Goal: Transaction & Acquisition: Book appointment/travel/reservation

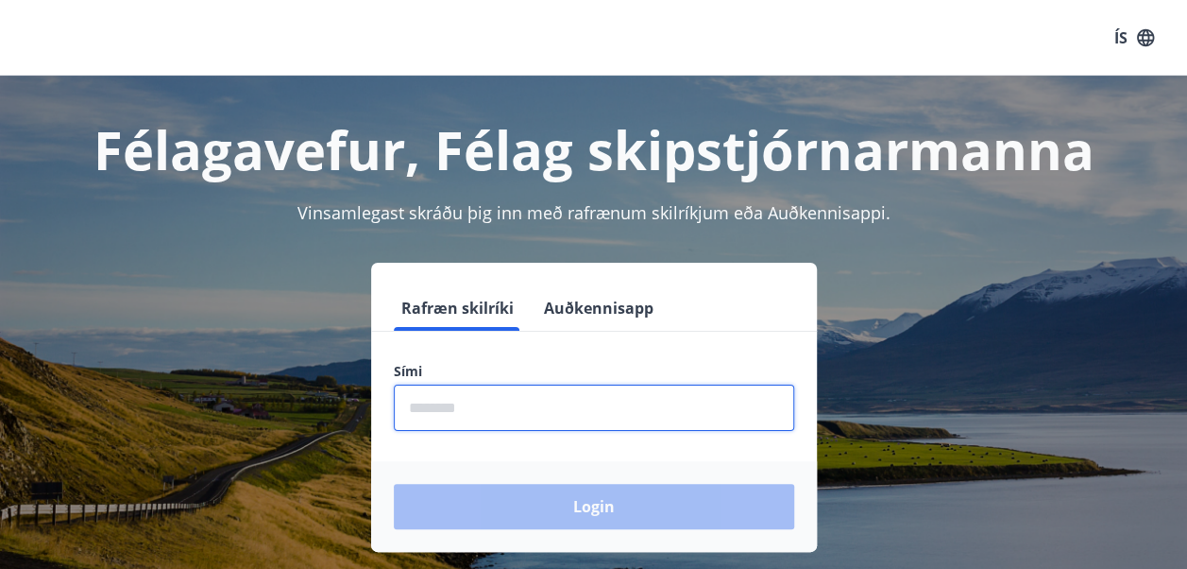
click at [534, 415] on input "phone" at bounding box center [594, 407] width 401 height 46
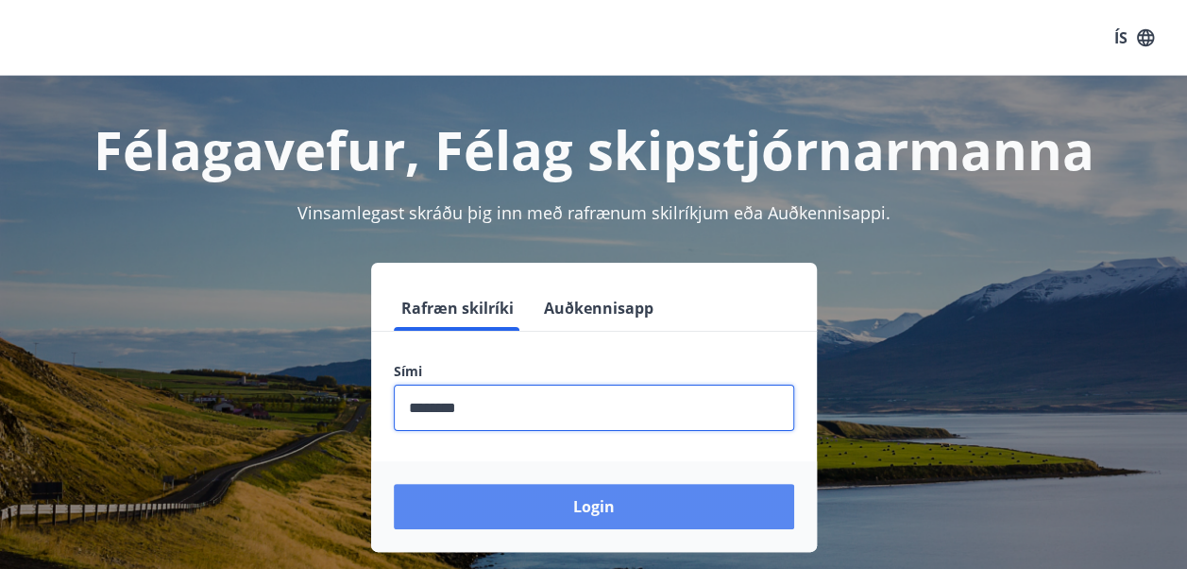
type input "********"
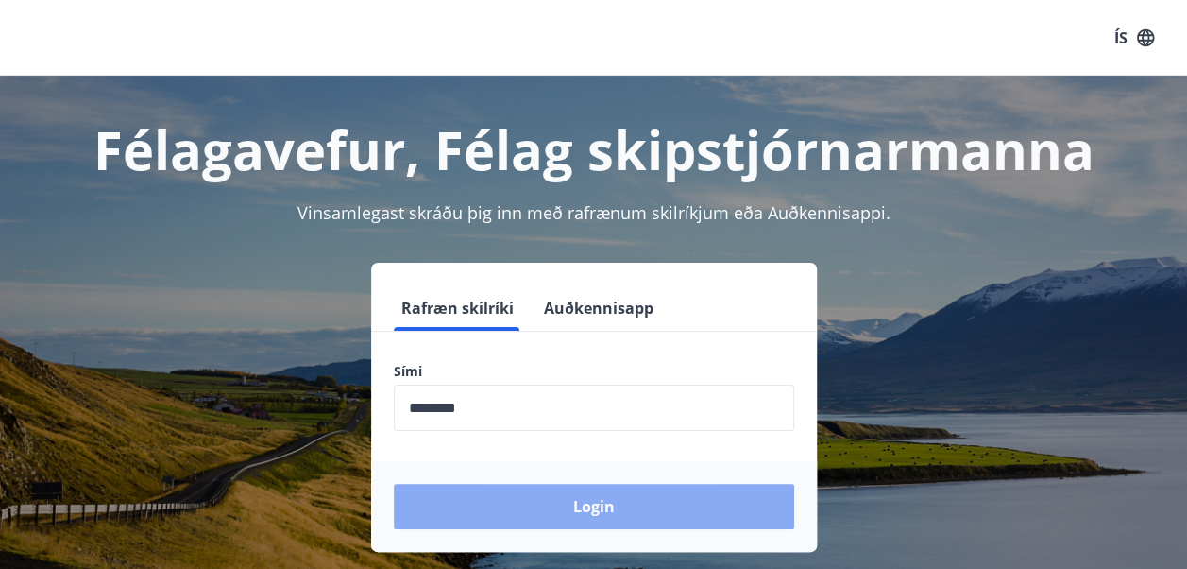
click at [579, 502] on button "Login" at bounding box center [594, 506] width 401 height 45
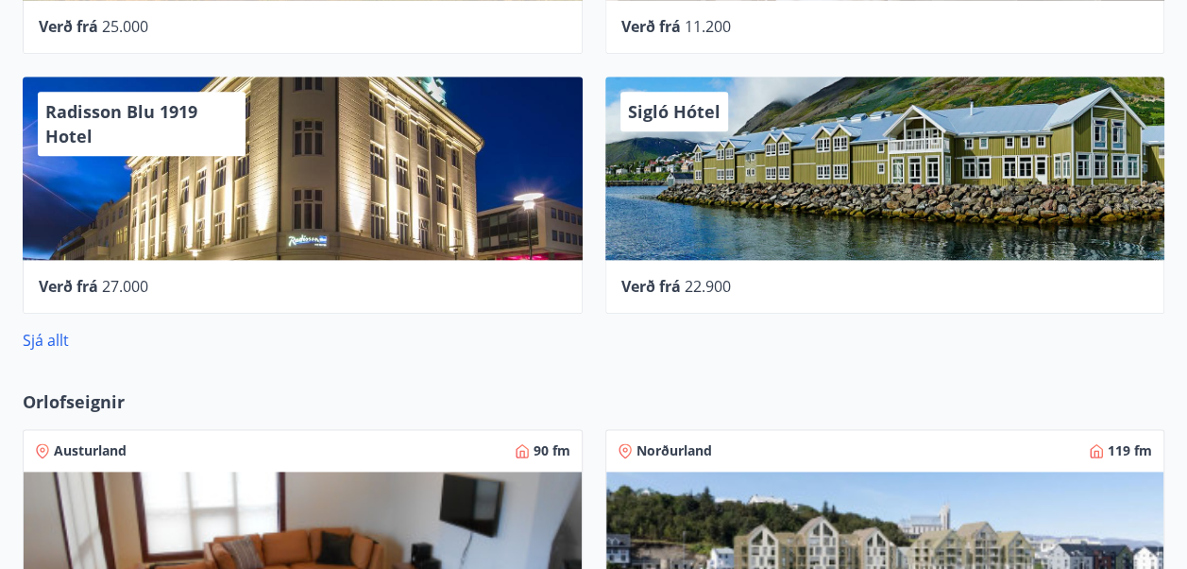
scroll to position [973, 0]
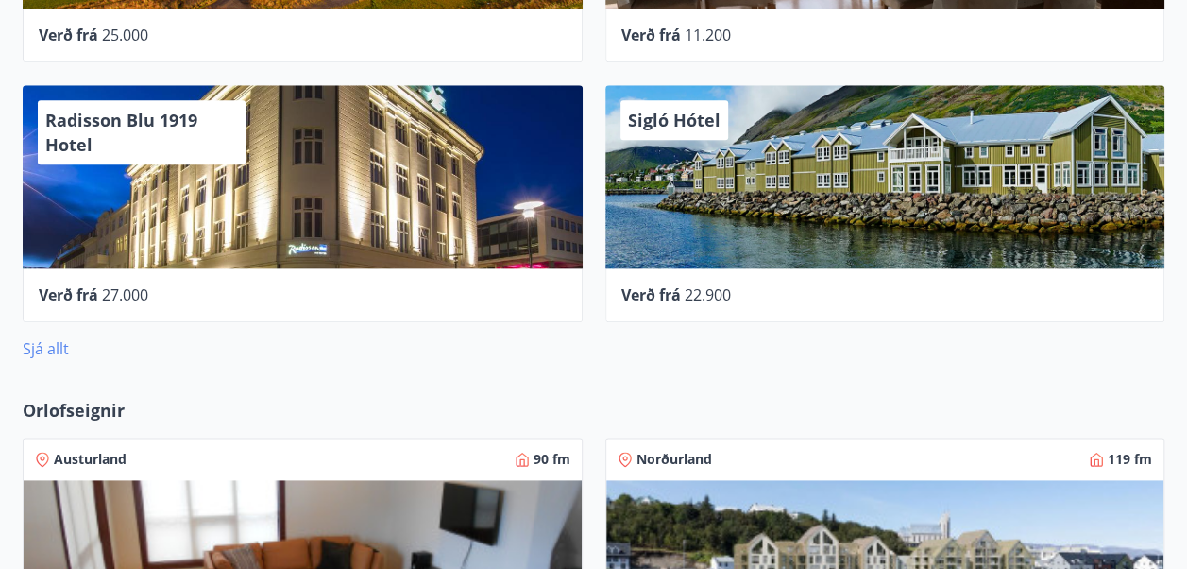
click at [40, 346] on link "Sjá allt" at bounding box center [46, 348] width 46 height 21
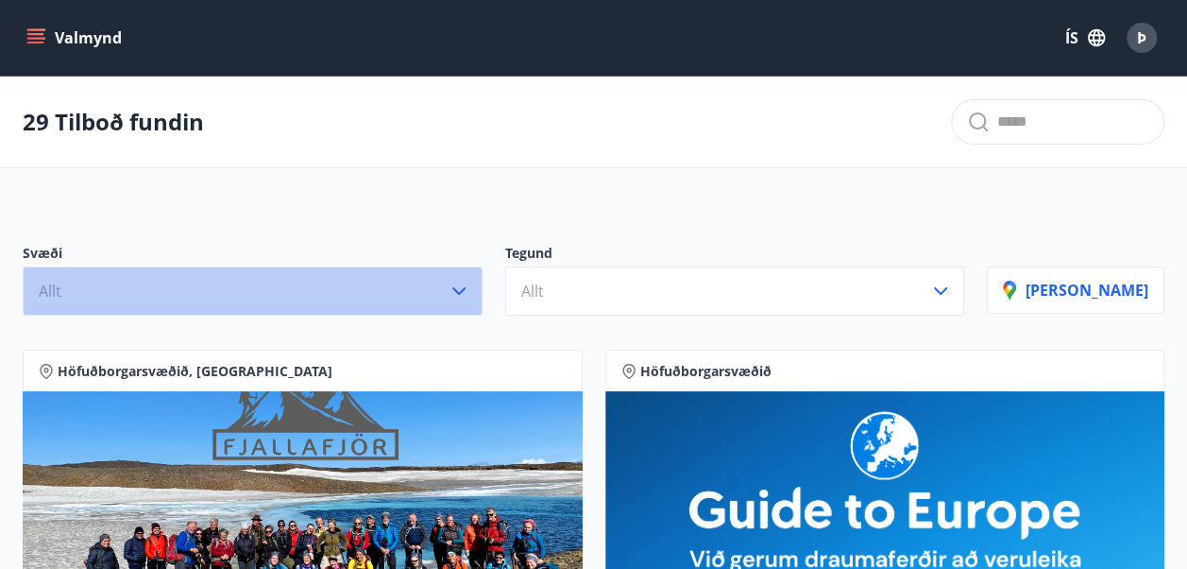
click at [393, 285] on button "Allt" at bounding box center [253, 290] width 460 height 49
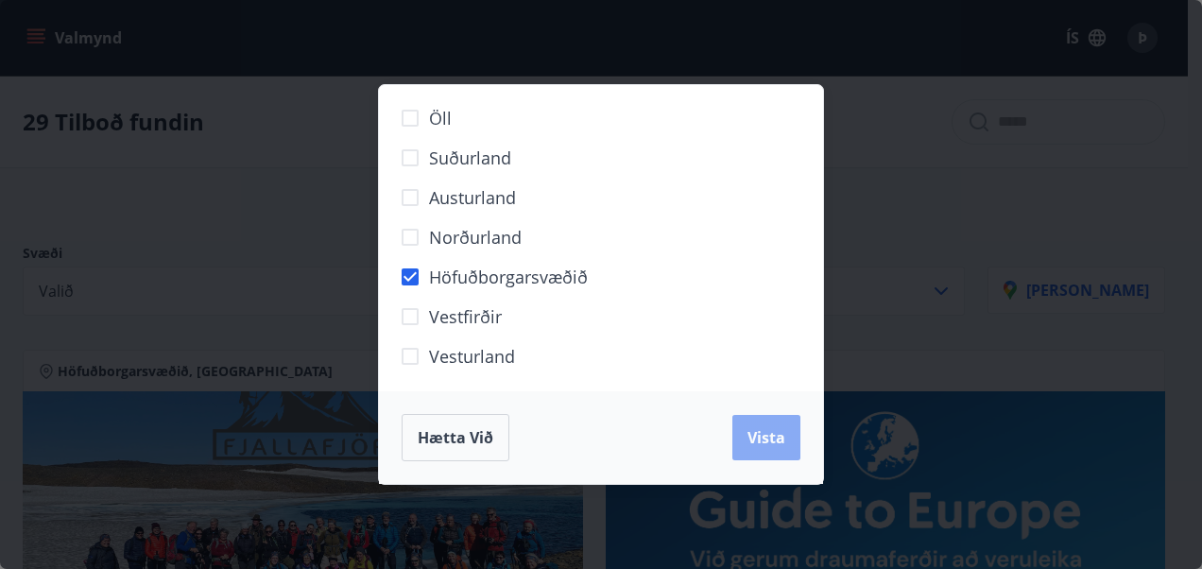
click at [760, 436] on span "Vista" at bounding box center [766, 437] width 38 height 21
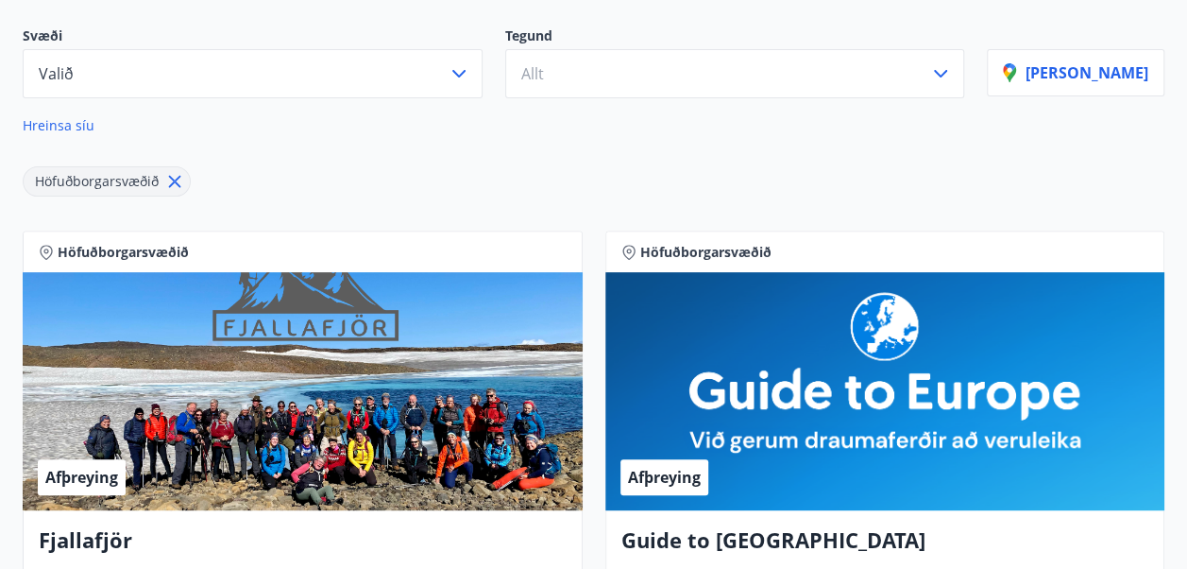
scroll to position [203, 0]
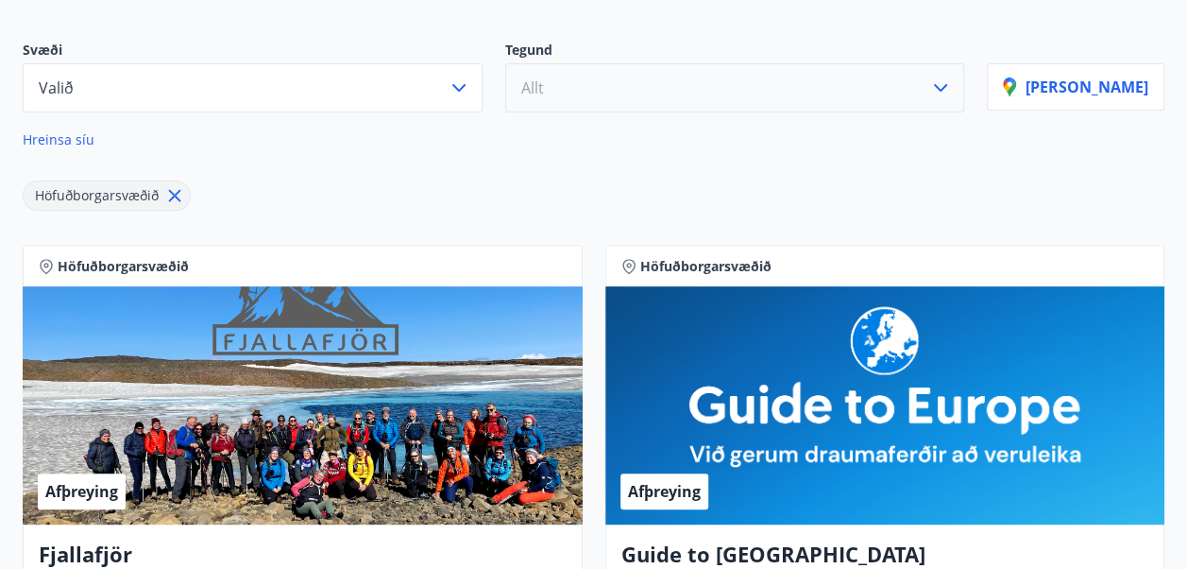
click at [769, 90] on button "Allt" at bounding box center [735, 87] width 460 height 49
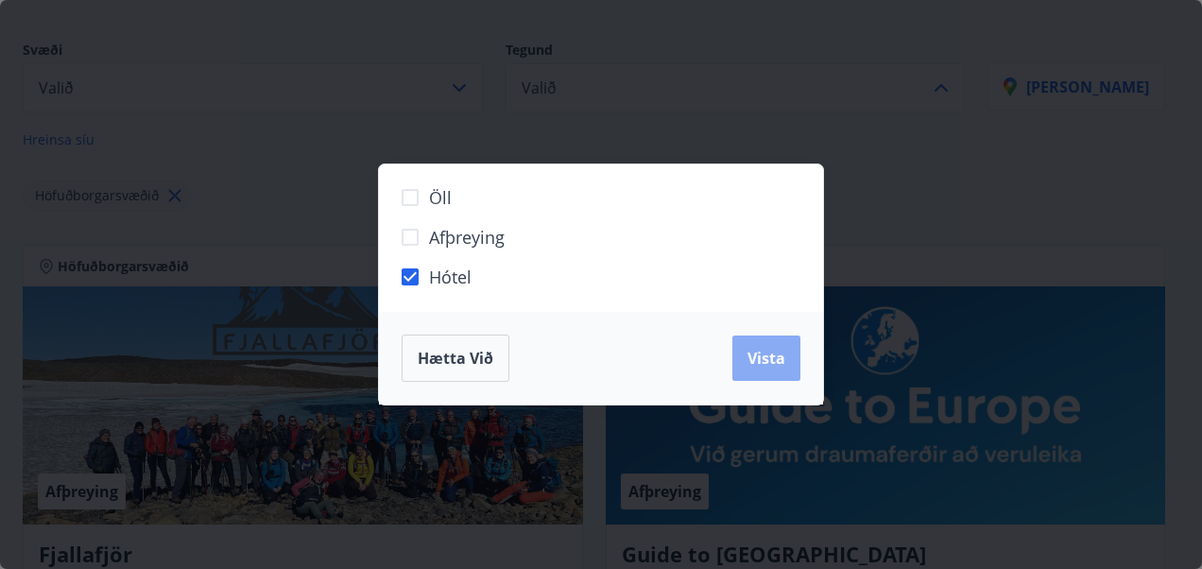
click at [759, 355] on span "Vista" at bounding box center [766, 358] width 38 height 21
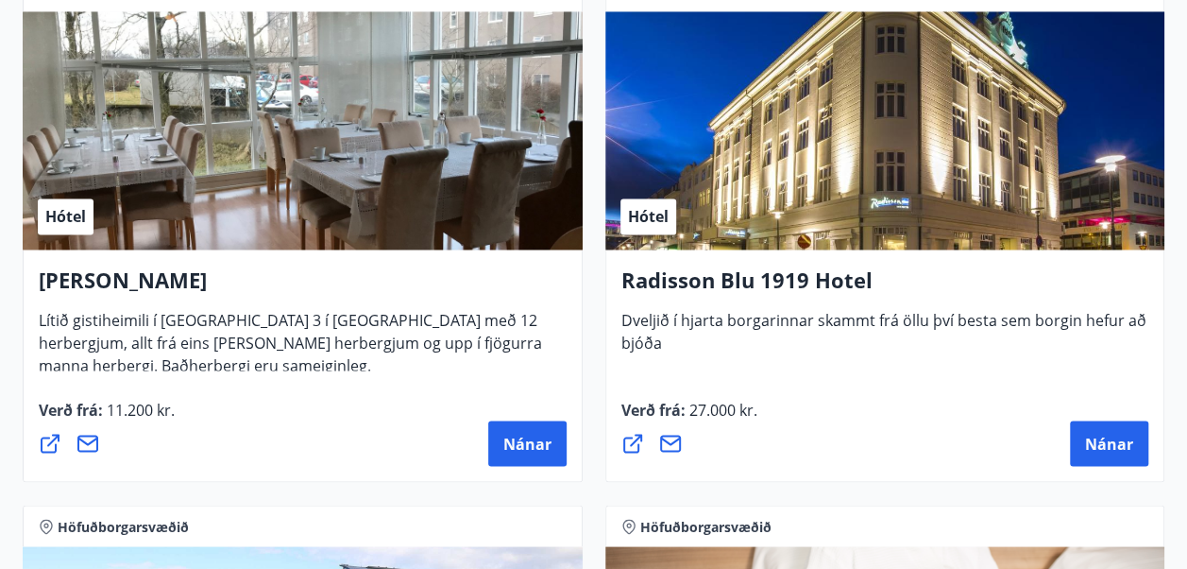
scroll to position [1548, 0]
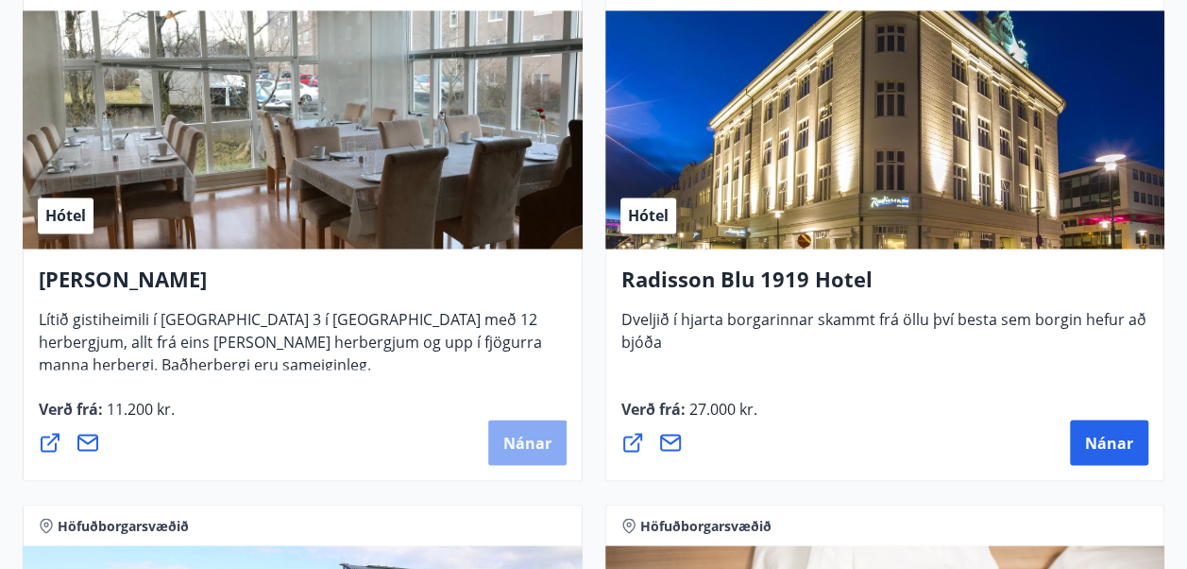
click at [533, 443] on span "Nánar" at bounding box center [528, 442] width 48 height 21
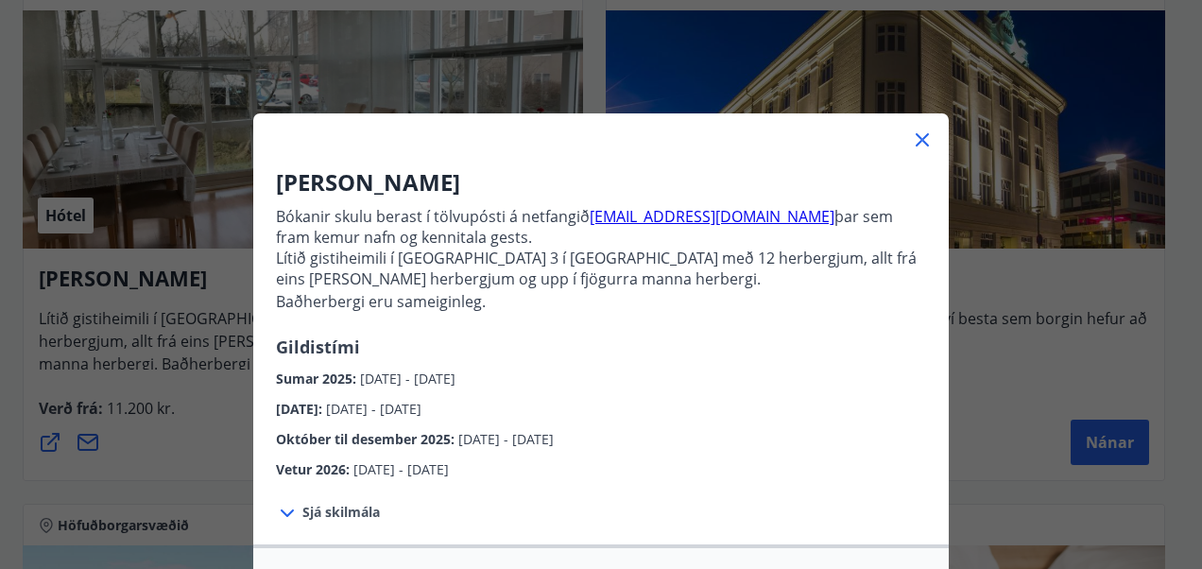
click at [924, 136] on icon at bounding box center [922, 139] width 23 height 23
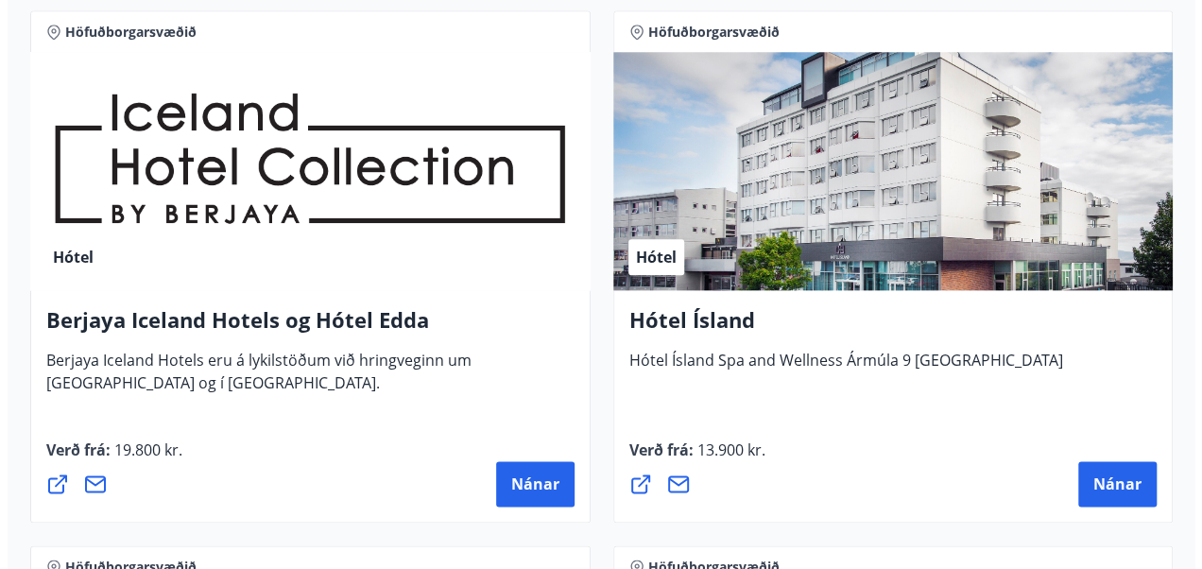
scroll to position [971, 0]
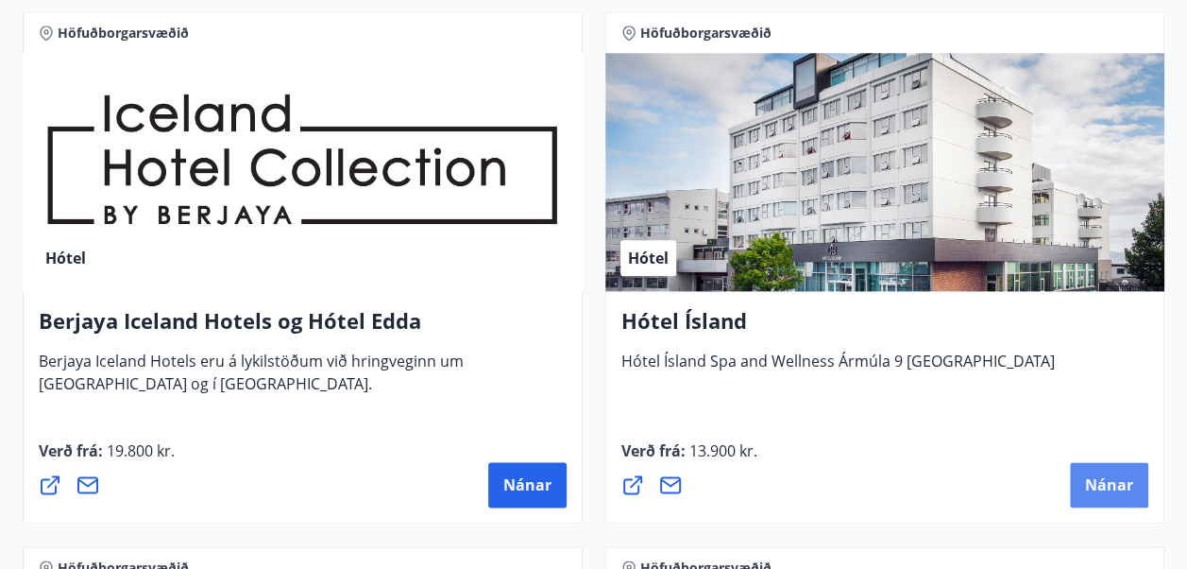
click at [1092, 484] on span "Nánar" at bounding box center [1109, 484] width 48 height 21
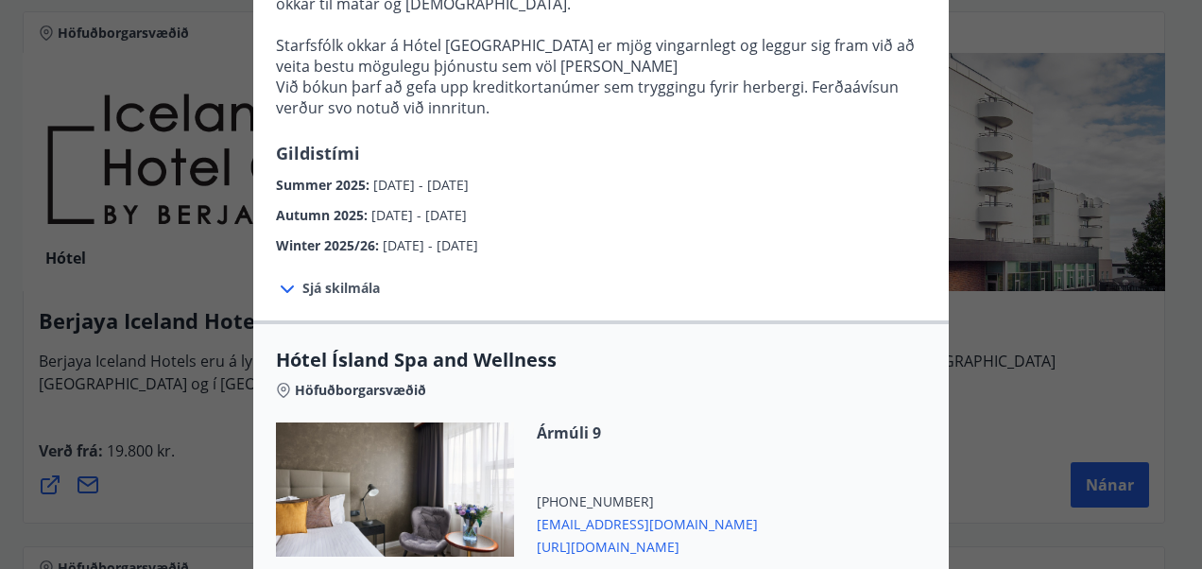
scroll to position [776, 0]
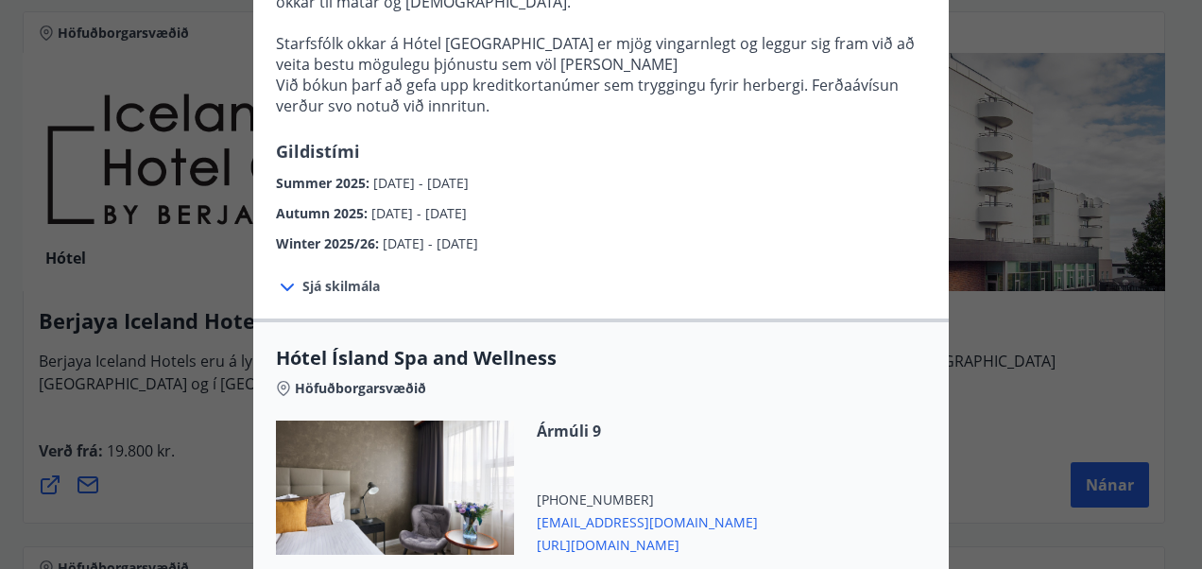
click at [285, 276] on icon at bounding box center [287, 287] width 23 height 23
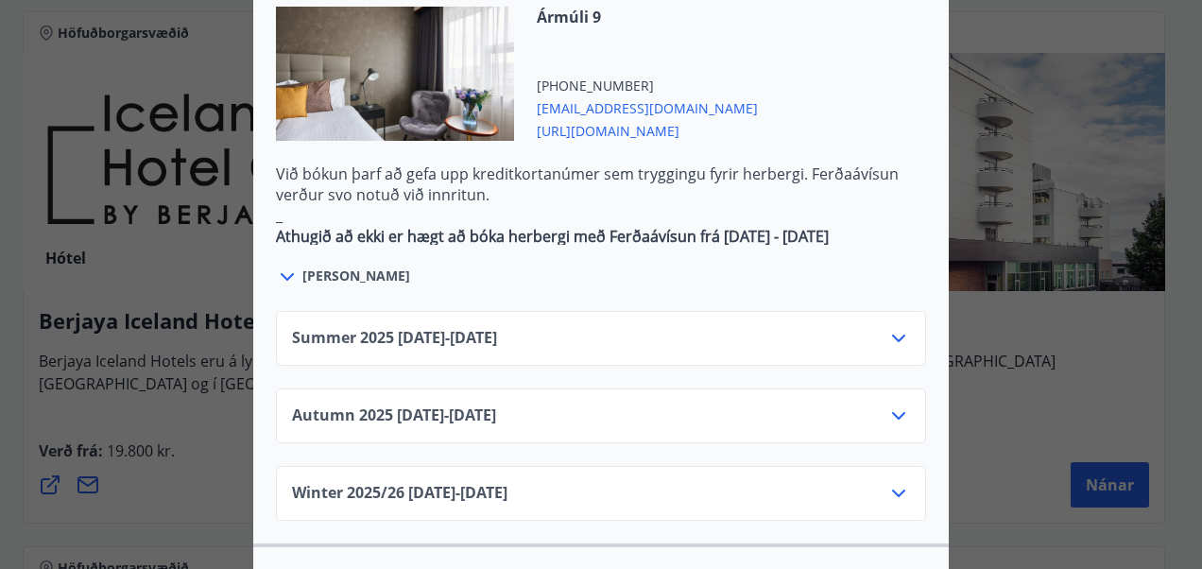
scroll to position [1315, 0]
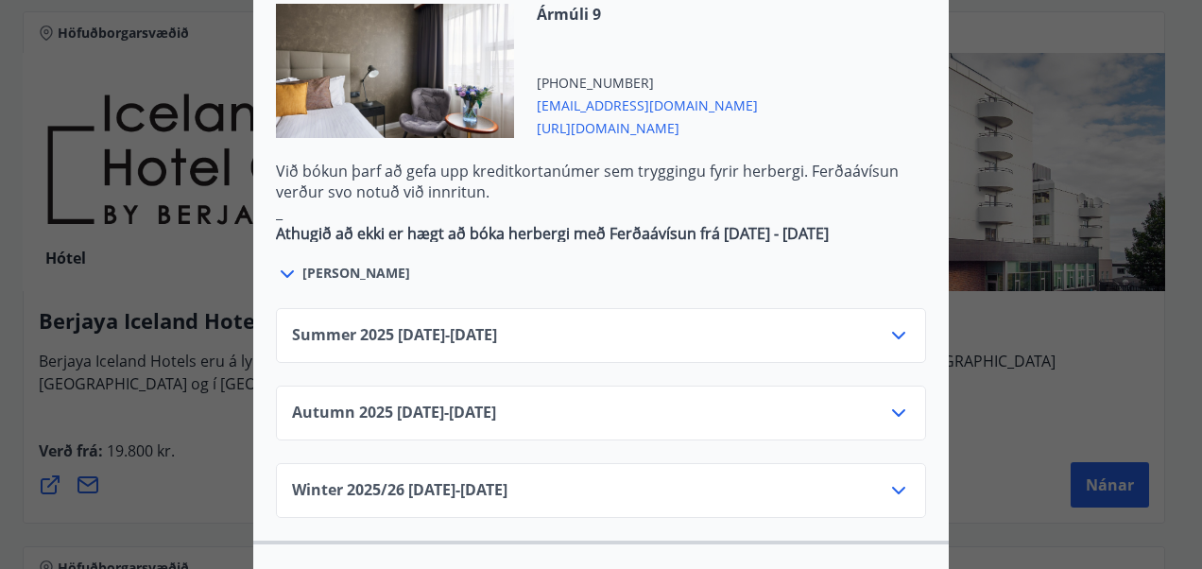
click at [639, 324] on div "Summer 2025 01.06.25 - 30.09.25" at bounding box center [601, 343] width 618 height 38
click at [888, 324] on icon at bounding box center [898, 335] width 23 height 23
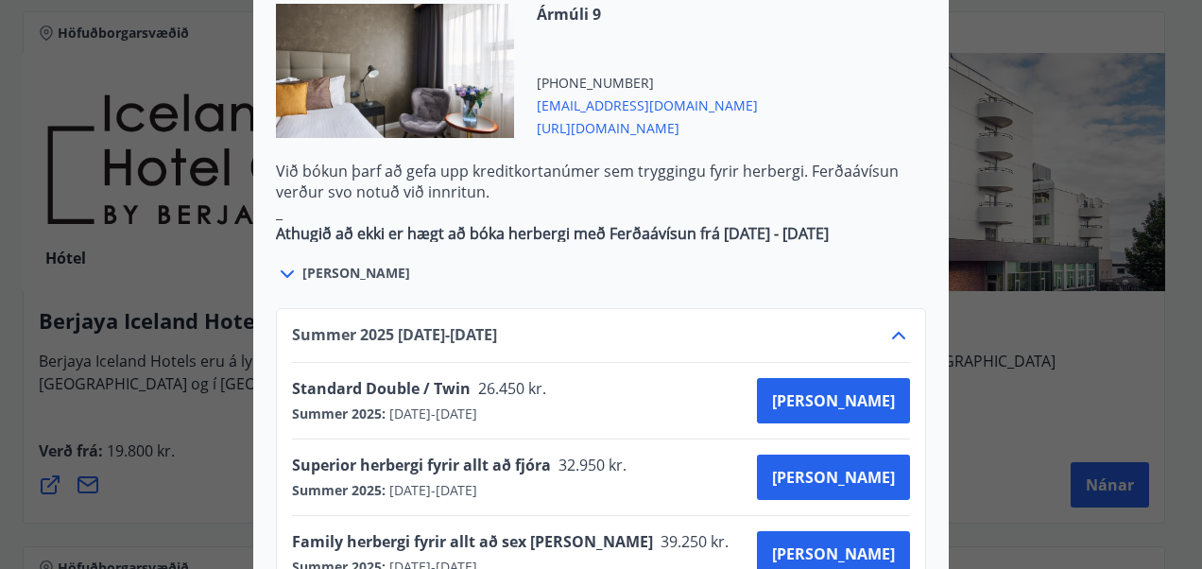
click at [888, 324] on icon at bounding box center [898, 335] width 23 height 23
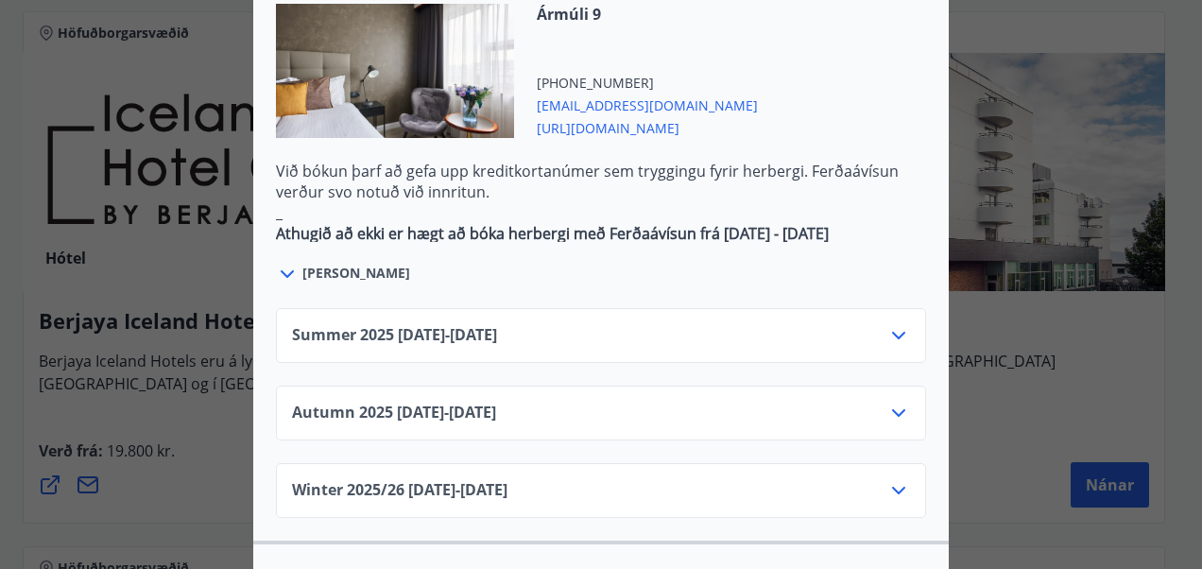
click at [888, 324] on icon at bounding box center [898, 335] width 23 height 23
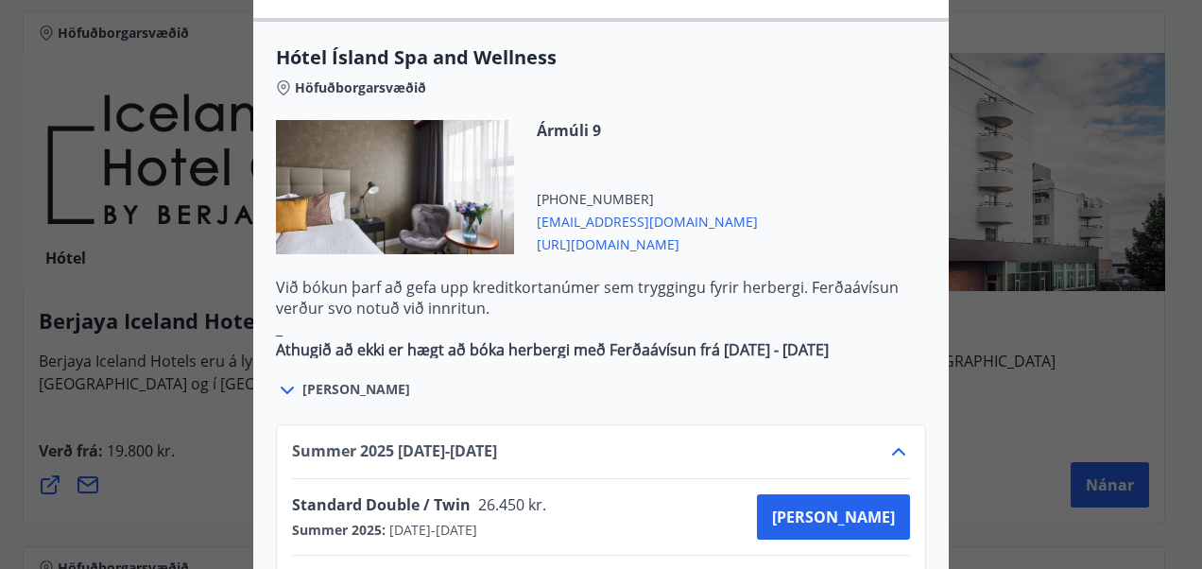
scroll to position [1187, 0]
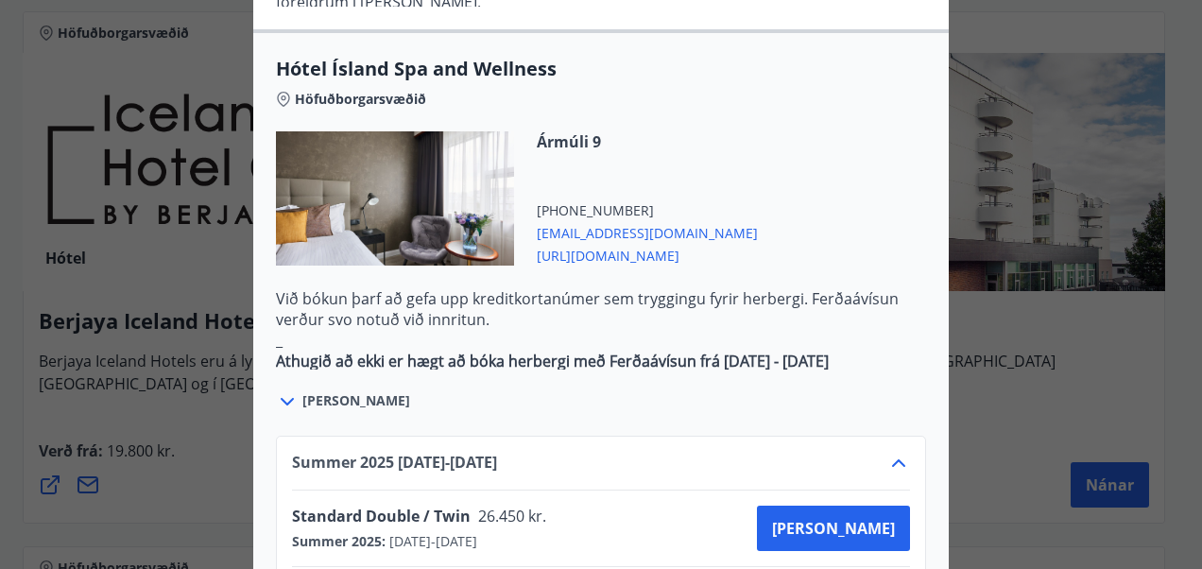
drag, startPoint x: 611, startPoint y: 197, endPoint x: 582, endPoint y: 192, distance: 29.8
click at [582, 243] on span "http://www.hotelisland.is/" at bounding box center [647, 254] width 221 height 23
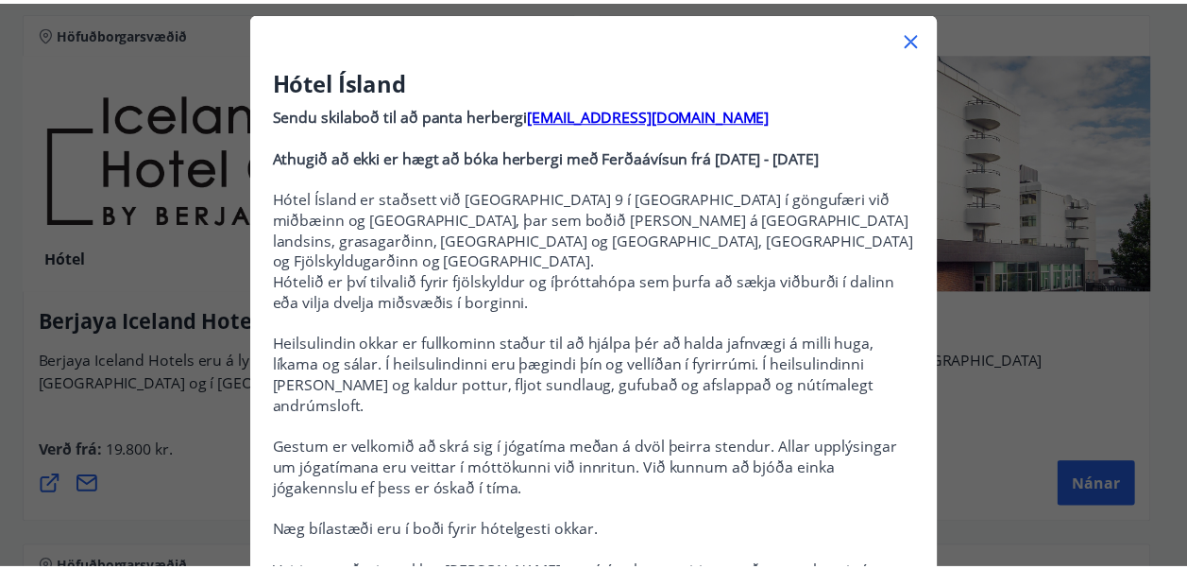
scroll to position [76, 0]
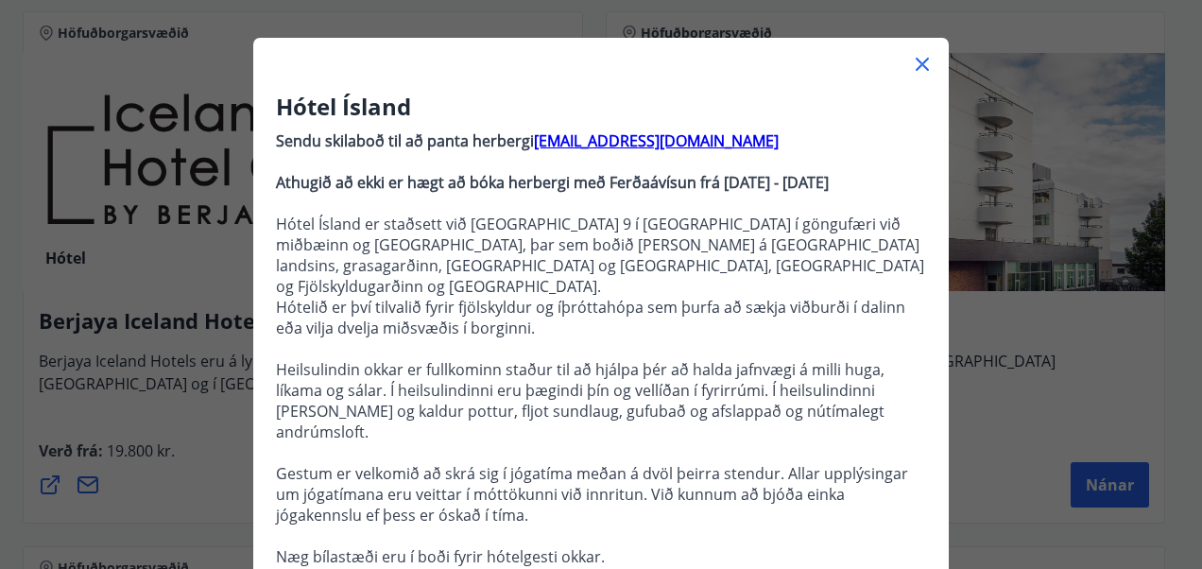
click at [595, 145] on strong "reception@hotelisland.is" at bounding box center [656, 140] width 245 height 21
drag, startPoint x: 703, startPoint y: 138, endPoint x: 524, endPoint y: 141, distance: 178.6
click at [524, 141] on p "Sendu skilaboð til að panta herbergi reception@hotelisland.is" at bounding box center [601, 140] width 650 height 21
copy strong "reception@hotelisland.is"
click at [917, 63] on icon at bounding box center [922, 64] width 23 height 23
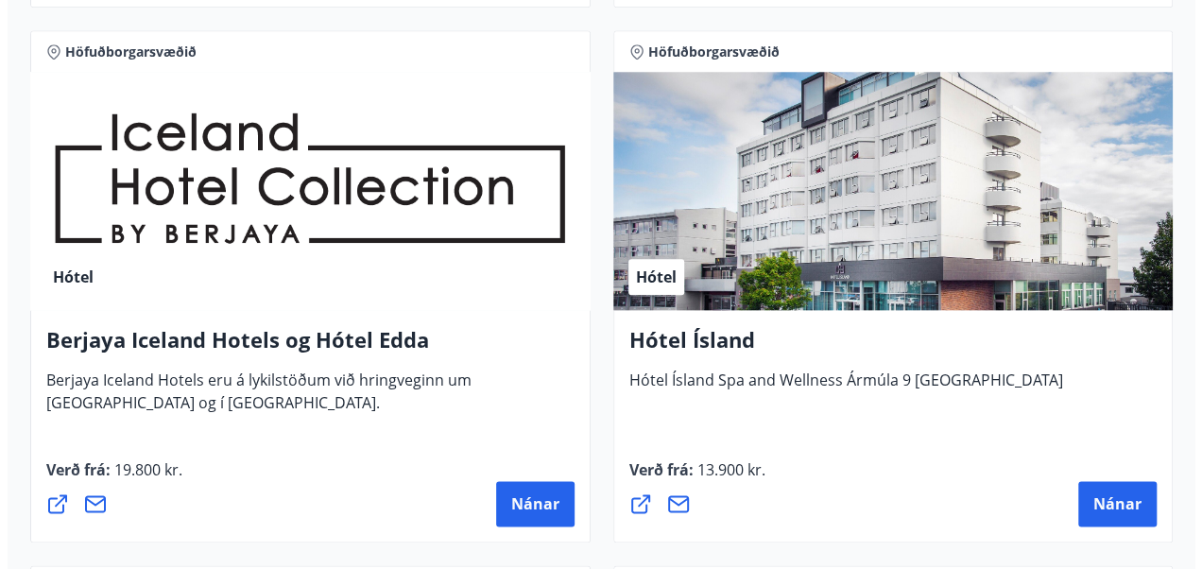
scroll to position [946, 0]
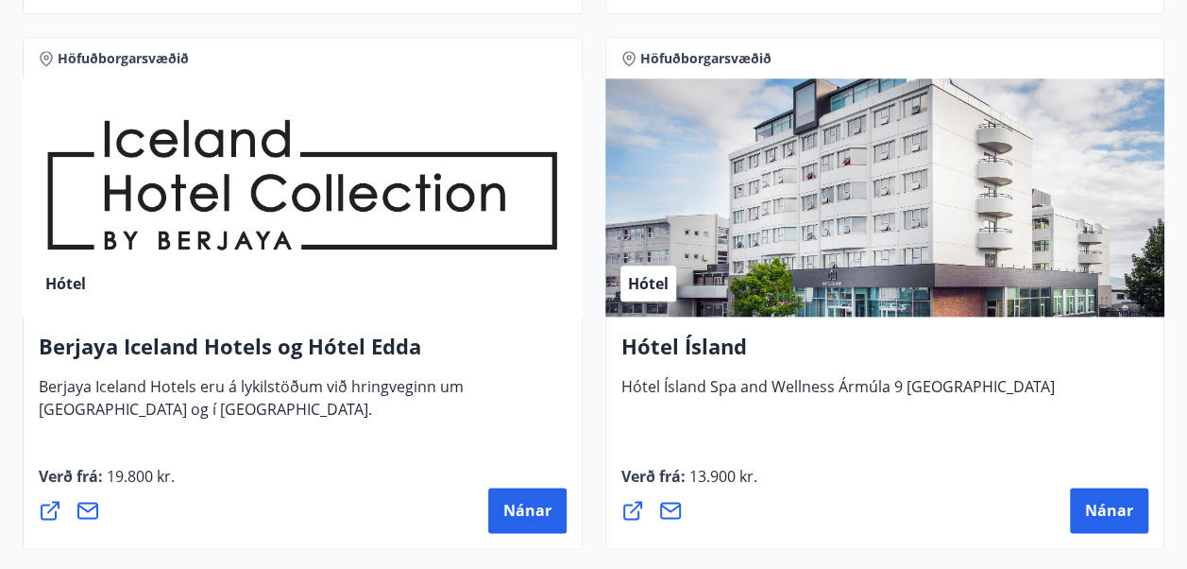
click at [896, 282] on div "Hótel" at bounding box center [886, 197] width 560 height 238
click at [1106, 491] on button "Nánar" at bounding box center [1109, 509] width 78 height 45
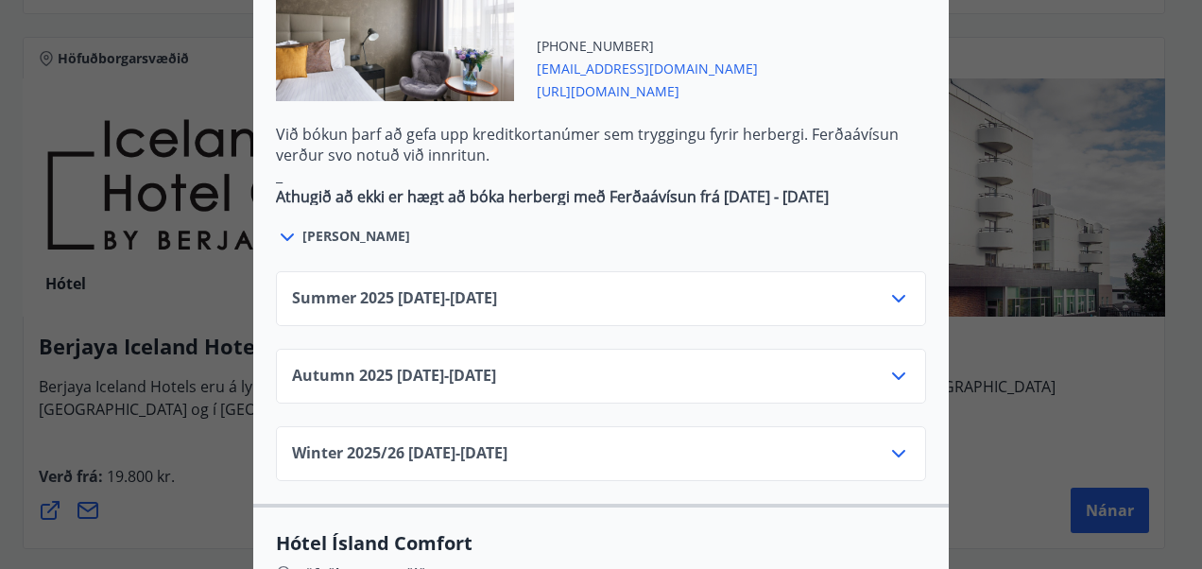
scroll to position [1232, 0]
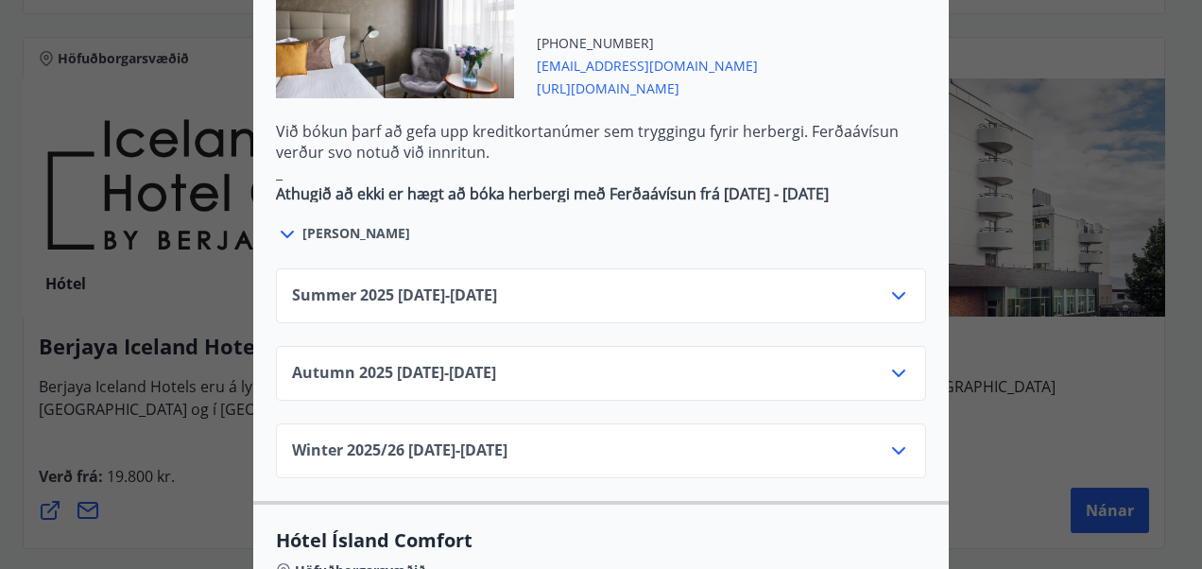
click at [896, 292] on icon at bounding box center [898, 296] width 13 height 8
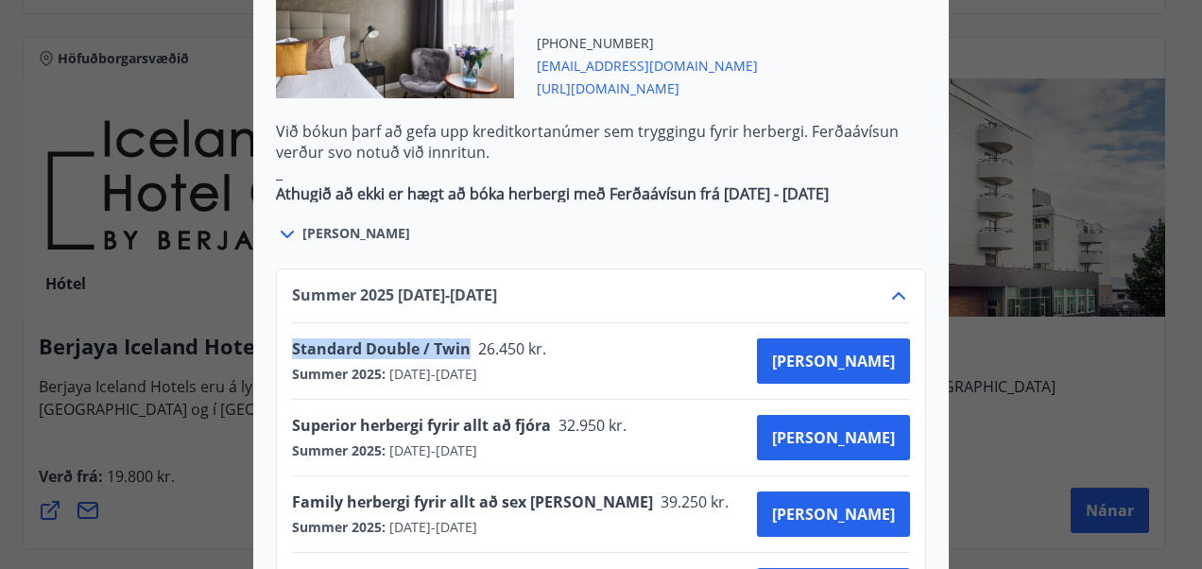
drag, startPoint x: 283, startPoint y: 283, endPoint x: 457, endPoint y: 288, distance: 173.9
click at [457, 338] on span "Standard Double / Twin" at bounding box center [381, 348] width 179 height 21
copy span "Standard Double / Twin"
